Goal: Task Accomplishment & Management: Complete application form

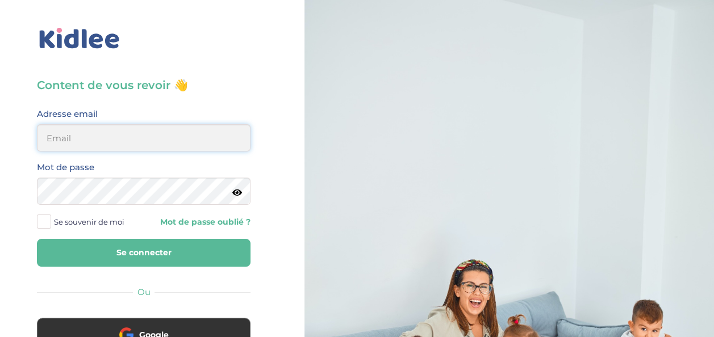
type input "debardesther@yahoo.fr"
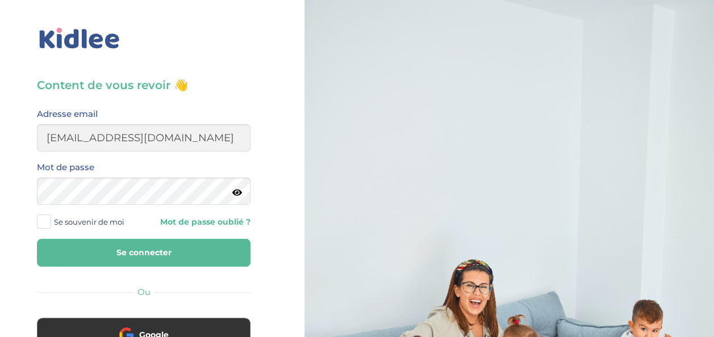
click at [110, 251] on button "Se connecter" at bounding box center [144, 253] width 214 height 28
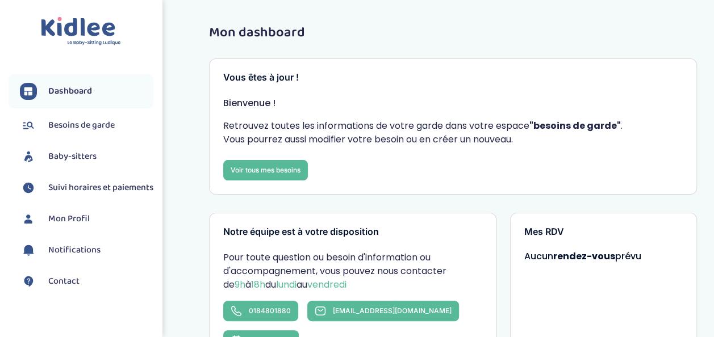
click at [72, 160] on span "Baby-sitters" at bounding box center [72, 157] width 48 height 14
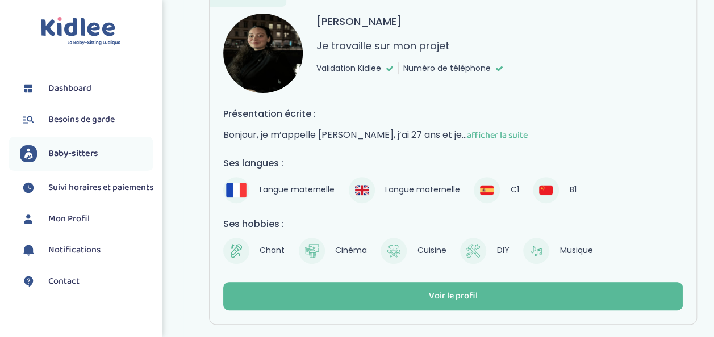
scroll to position [98, 0]
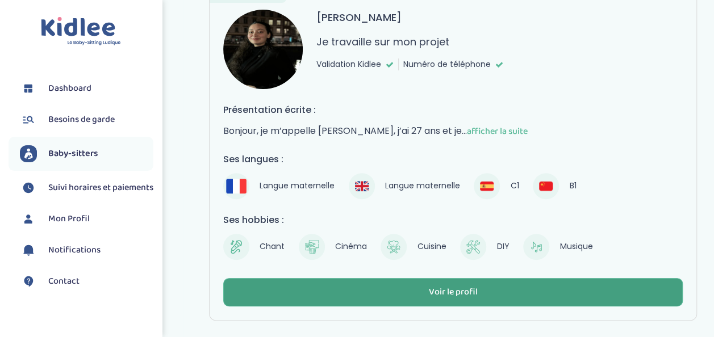
click at [448, 286] on div "Voir le profil" at bounding box center [452, 292] width 49 height 13
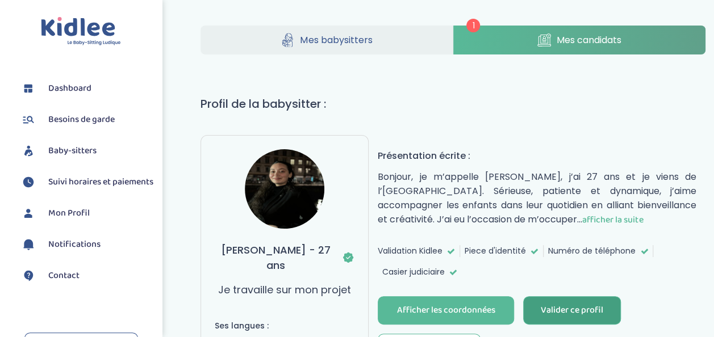
click at [559, 305] on div "Valider ce profil" at bounding box center [572, 310] width 62 height 13
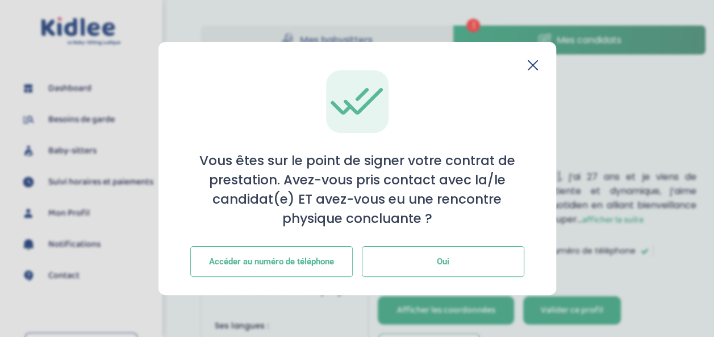
click at [437, 265] on span "Oui" at bounding box center [443, 262] width 12 height 10
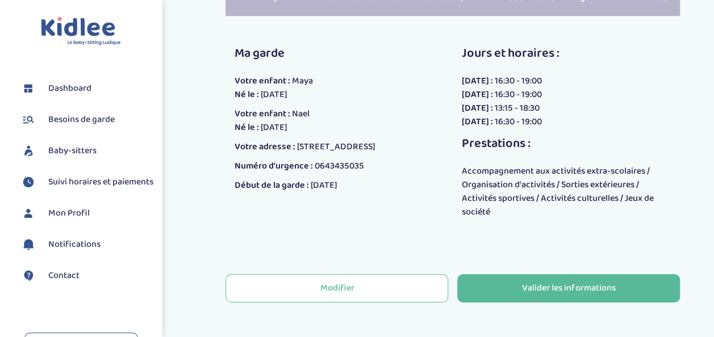
scroll to position [286, 0]
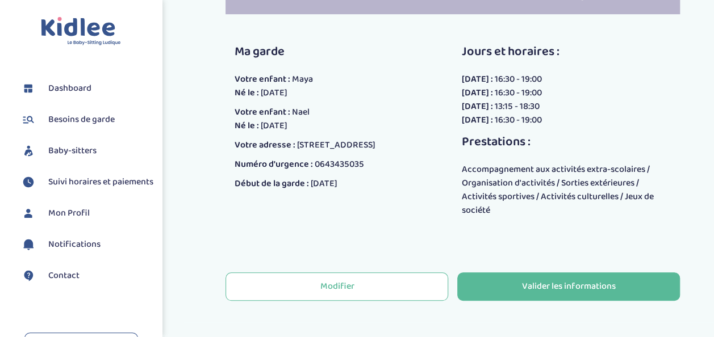
click at [639, 107] on div "mercredi : 13:15 - 18:30" at bounding box center [566, 107] width 210 height 14
click at [347, 237] on div "Modifier Valider les informations" at bounding box center [452, 267] width 471 height 77
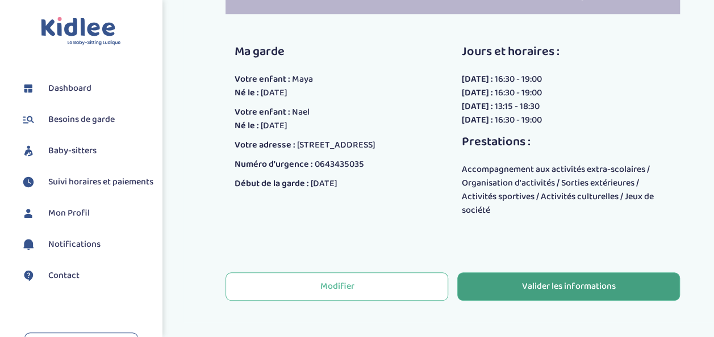
click at [578, 282] on div "Valider les informations" at bounding box center [569, 287] width 94 height 13
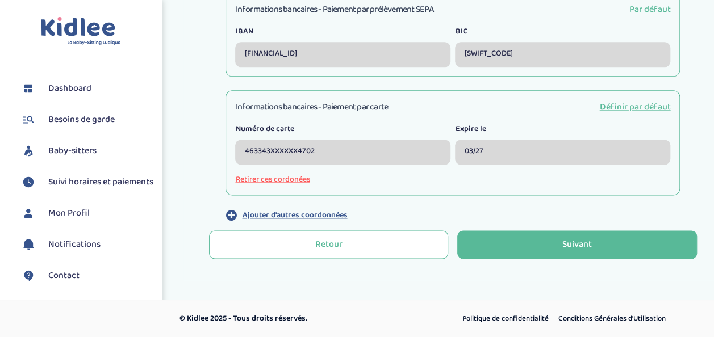
scroll to position [640, 0]
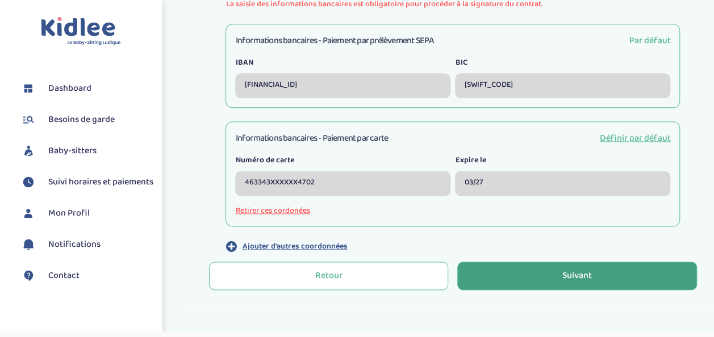
click at [574, 278] on div "Suivant" at bounding box center [577, 276] width 30 height 13
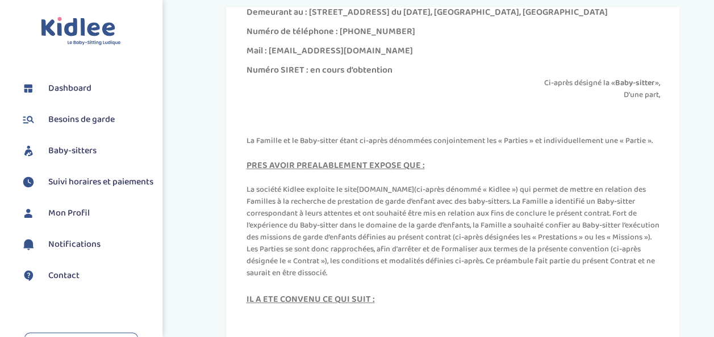
scroll to position [274, 0]
